Goal: Complete application form: Complete application form

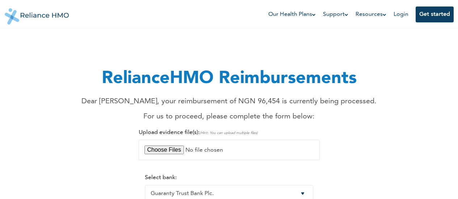
select select "9"
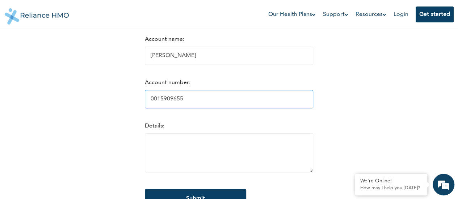
click at [227, 109] on input "0015909655" at bounding box center [229, 99] width 168 height 18
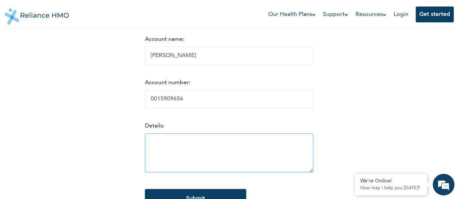
type input "0015909656"
click at [209, 162] on textarea at bounding box center [229, 152] width 168 height 39
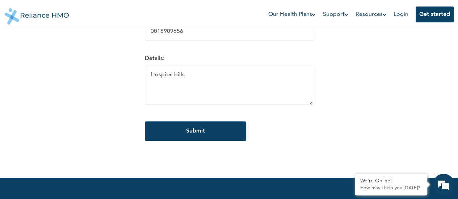
scroll to position [253, 0]
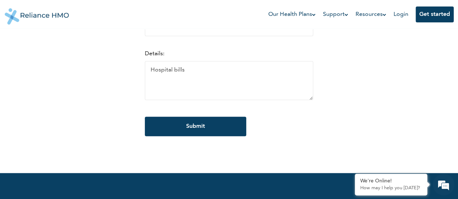
type textarea "Hospital bills"
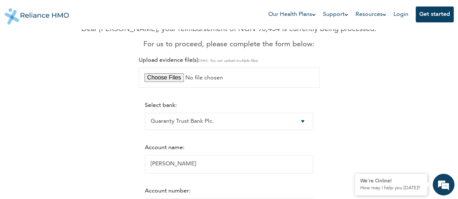
scroll to position [36, 0]
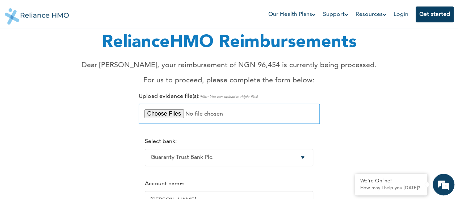
click at [177, 112] on input "file" at bounding box center [229, 114] width 181 height 20
type input "C:\fakepath\OUTPATIENT BILL - VOA.pdf"
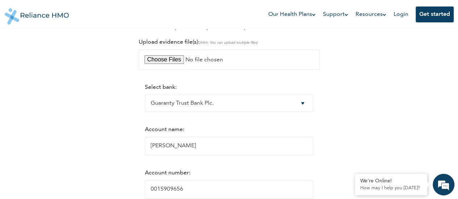
scroll to position [217, 0]
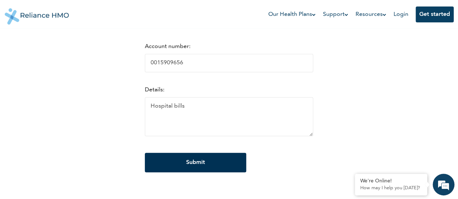
click at [198, 170] on input "Submit" at bounding box center [195, 163] width 101 height 20
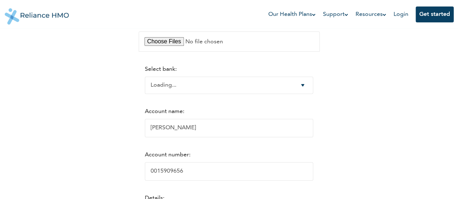
select select "9"
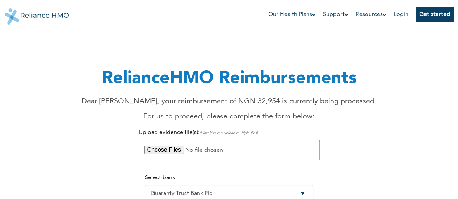
click at [169, 148] on input "file" at bounding box center [229, 150] width 181 height 20
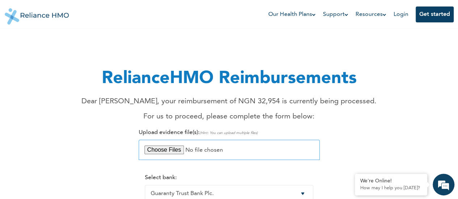
type input "C:\fakepath\OUTPATIENT BILL - VOA.pdf"
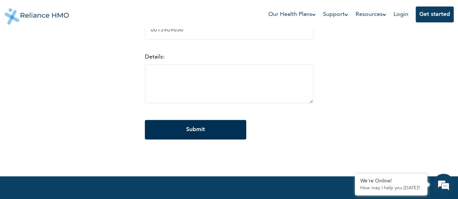
scroll to position [217, 0]
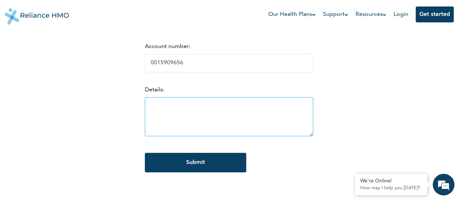
click at [185, 104] on textarea at bounding box center [229, 116] width 168 height 39
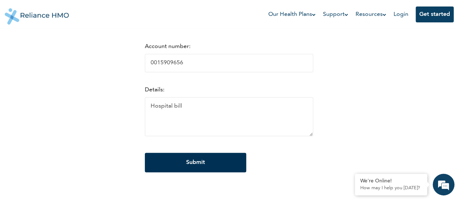
type textarea "Hospital bill"
click at [198, 157] on input "Submit" at bounding box center [195, 163] width 101 height 20
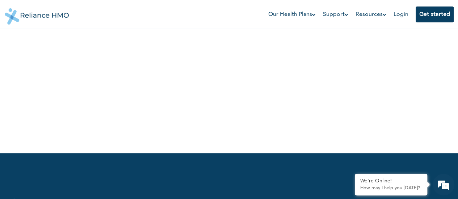
scroll to position [72, 0]
